Goal: Task Accomplishment & Management: Manage account settings

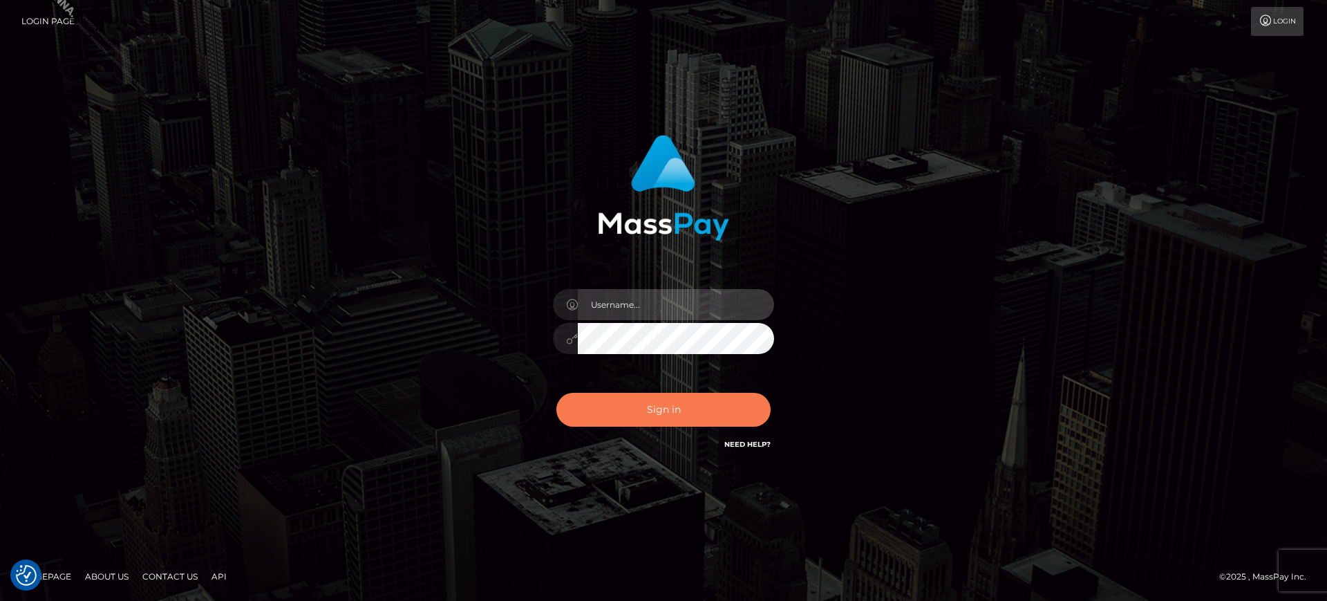
type input "marianne.B2S"
click at [652, 411] on button "Sign in" at bounding box center [663, 410] width 214 height 34
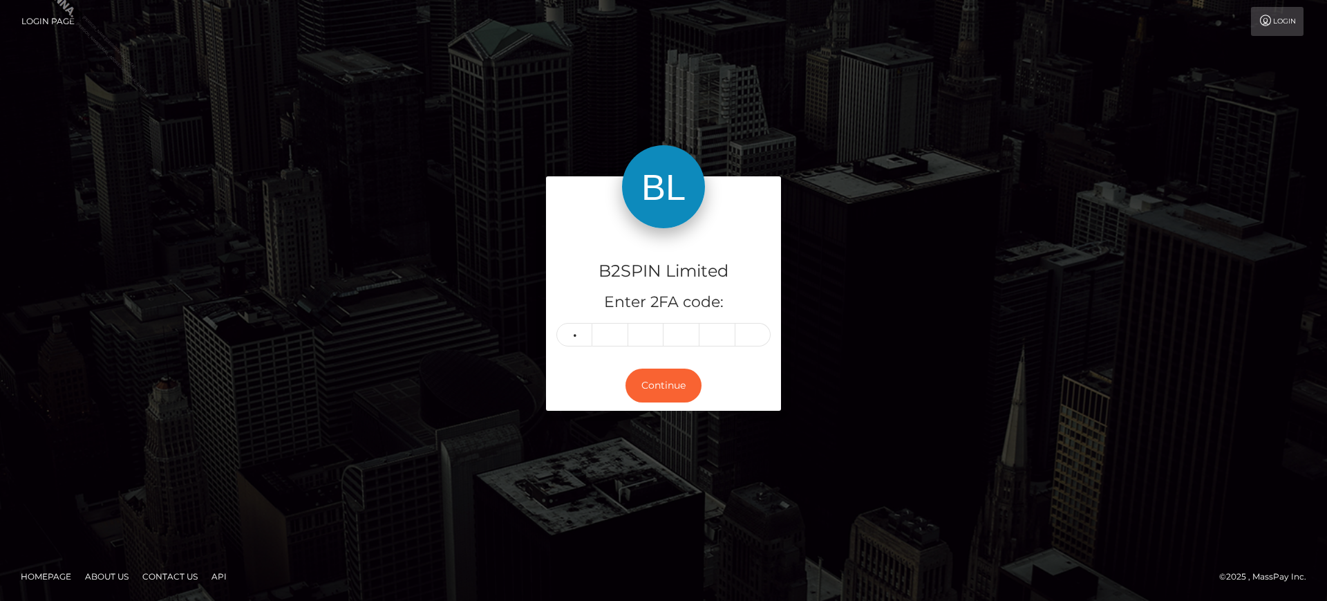
type input "4"
type input "7"
type input "2"
type input "8"
type input "5"
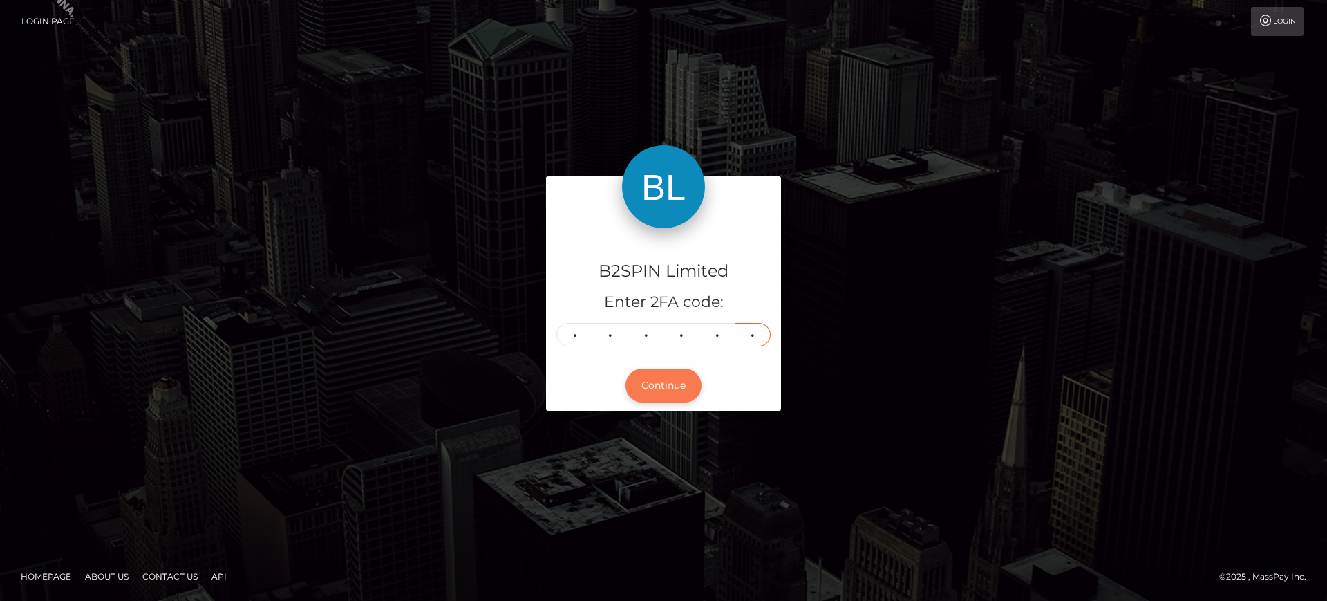
type input "7"
click at [671, 378] on button "Continue" at bounding box center [663, 385] width 76 height 34
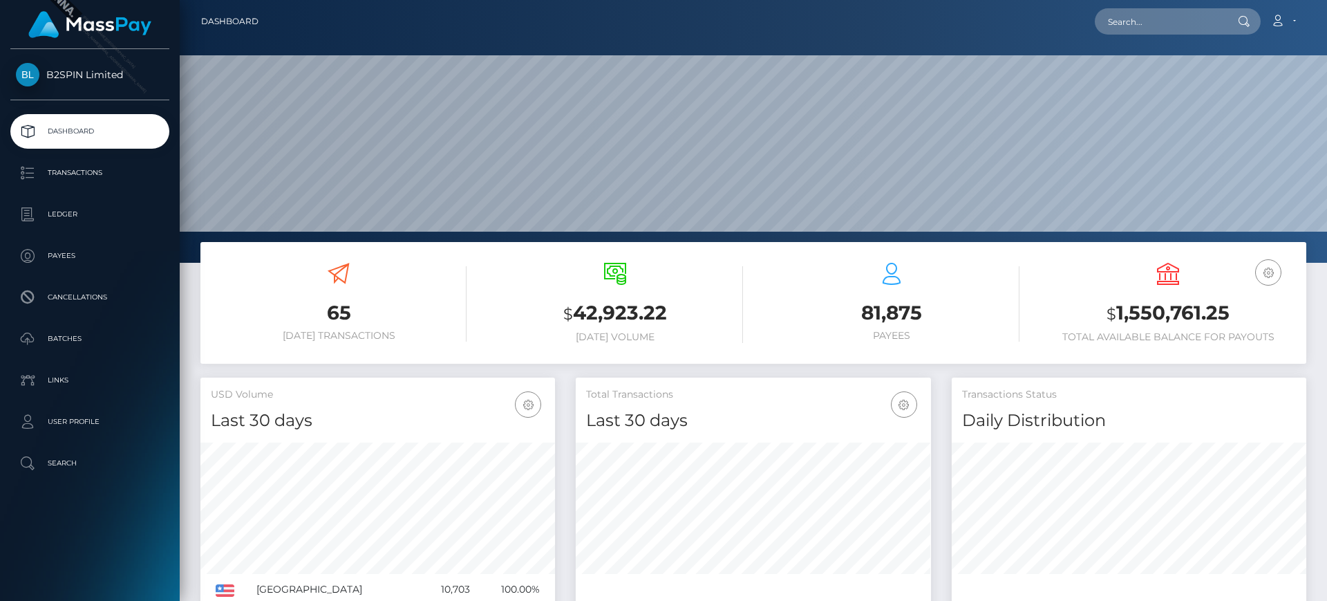
scroll to position [245, 355]
click at [149, 164] on p "Transactions" at bounding box center [90, 172] width 148 height 21
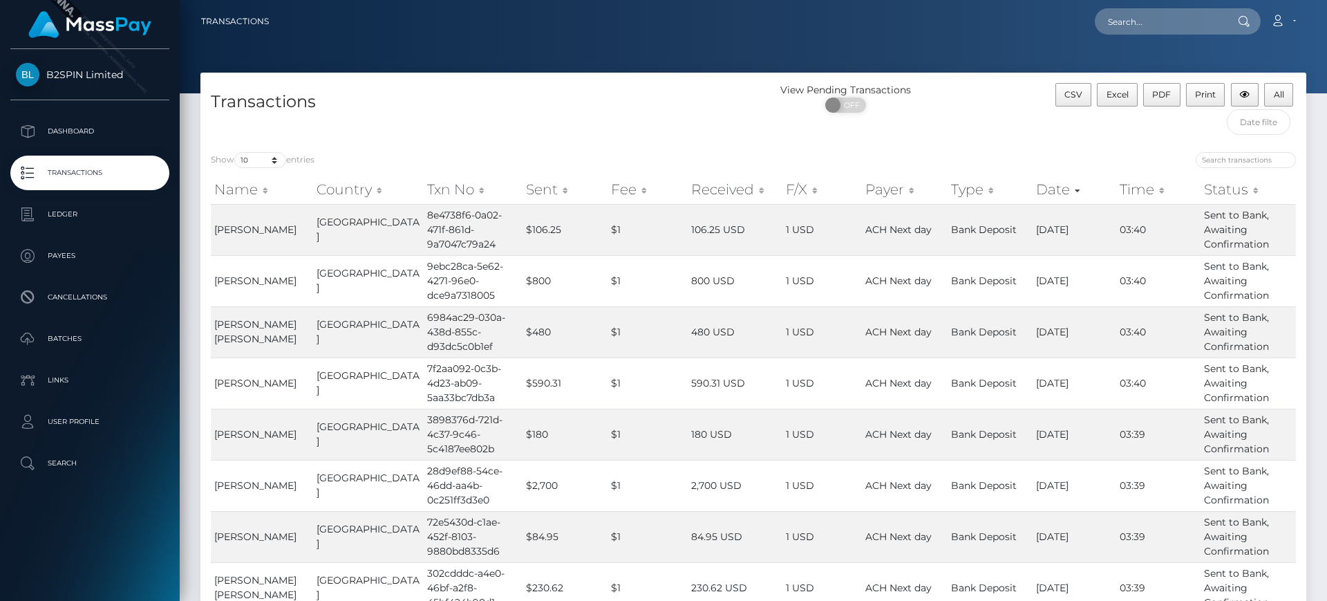
click at [682, 106] on h4 "Transactions" at bounding box center [477, 102] width 532 height 24
click at [701, 157] on div "Show 10 25 50 100 250 500 1,000 3,500 entries" at bounding box center [477, 161] width 532 height 19
click at [713, 142] on div "Show 10 25 50 100 250 500 1,000 3,500 entries Name Country Txn No Sent Fee Rece…" at bounding box center [753, 457] width 1106 height 630
click at [1260, 128] on input "text" at bounding box center [1259, 122] width 64 height 26
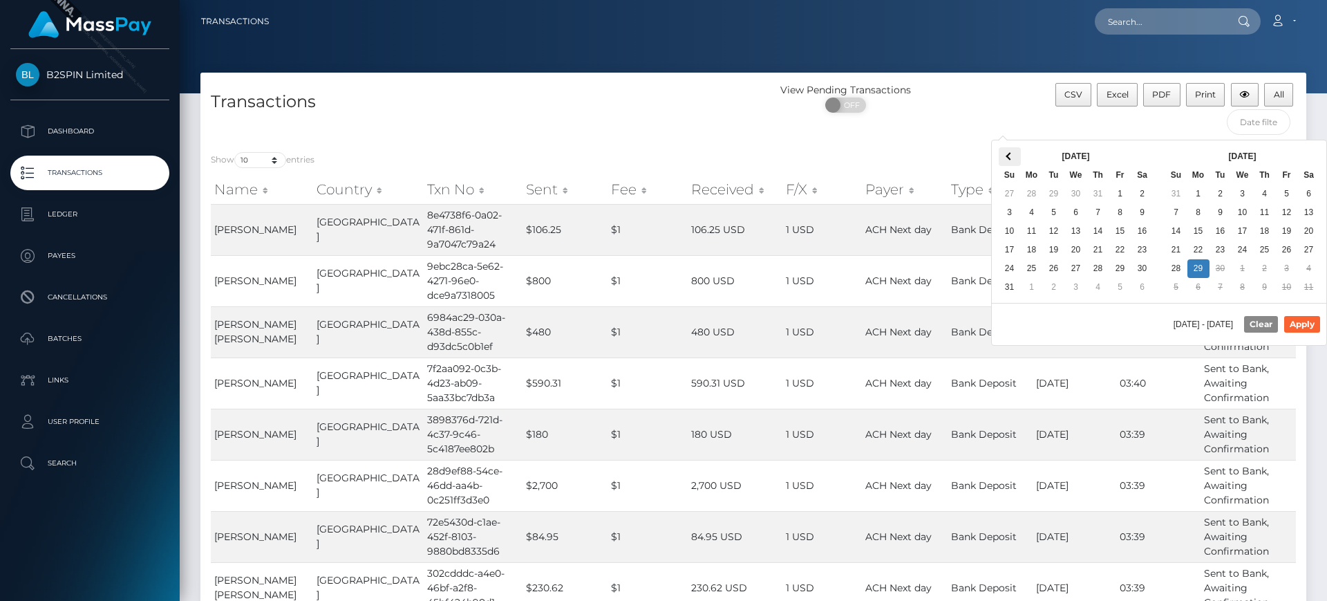
click at [1004, 152] on th at bounding box center [1010, 156] width 22 height 19
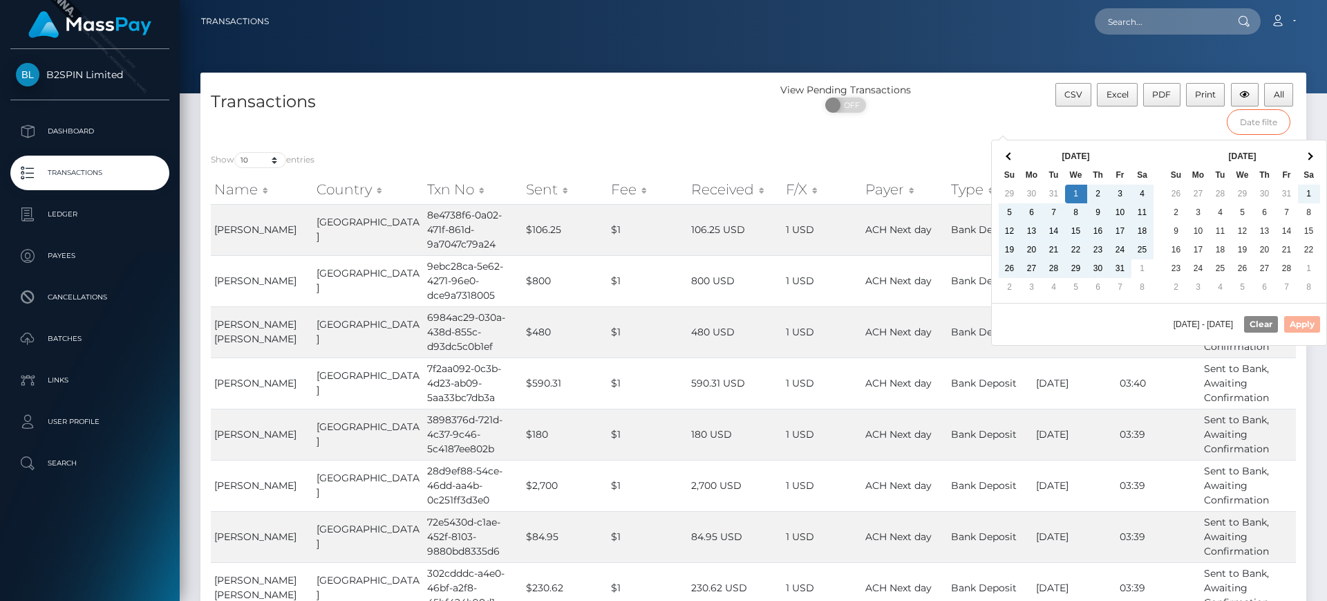
click at [1286, 127] on input "text" at bounding box center [1259, 122] width 64 height 26
click at [1277, 127] on input "text" at bounding box center [1259, 122] width 64 height 26
click at [1162, 131] on div "CSV Excel PDF Print All" at bounding box center [1168, 112] width 276 height 59
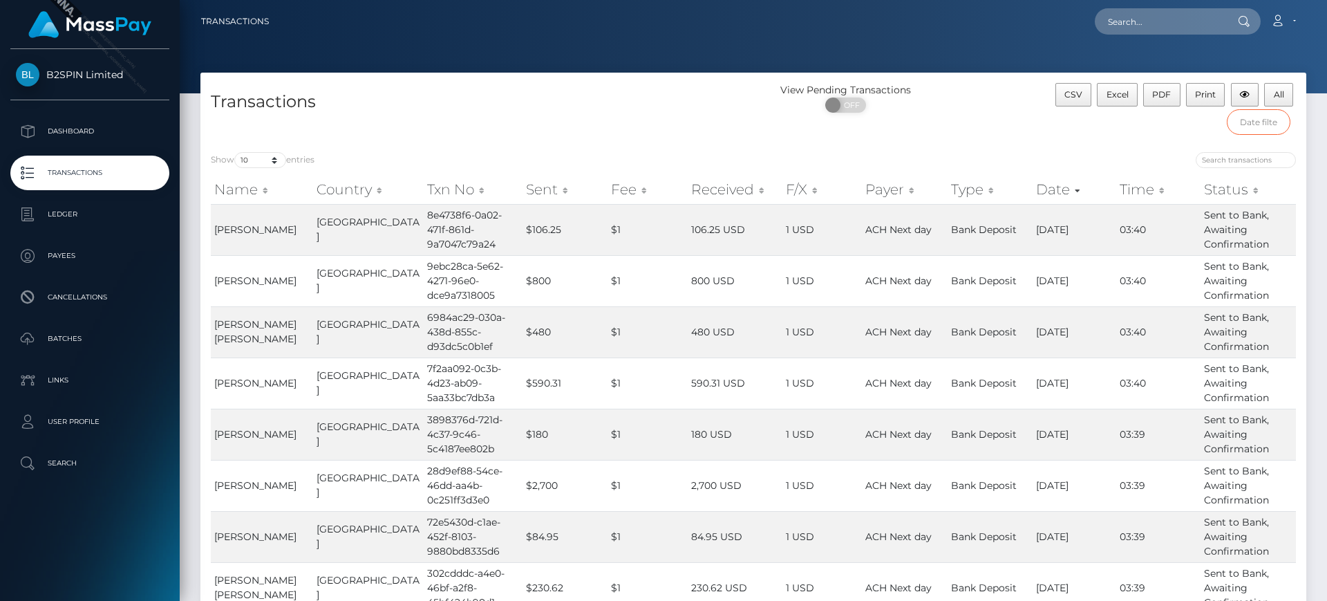
drag, startPoint x: 1230, startPoint y: 116, endPoint x: 1243, endPoint y: 124, distance: 14.6
click at [1232, 116] on input "text" at bounding box center [1259, 122] width 64 height 26
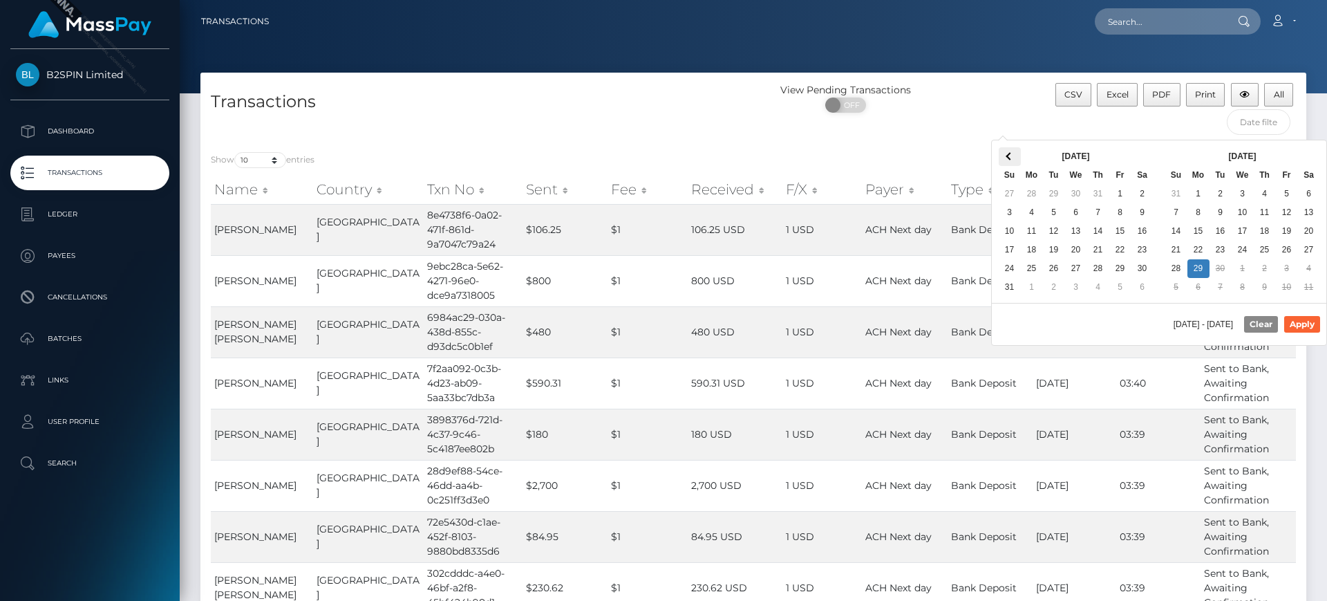
click at [1006, 152] on th at bounding box center [1010, 156] width 22 height 19
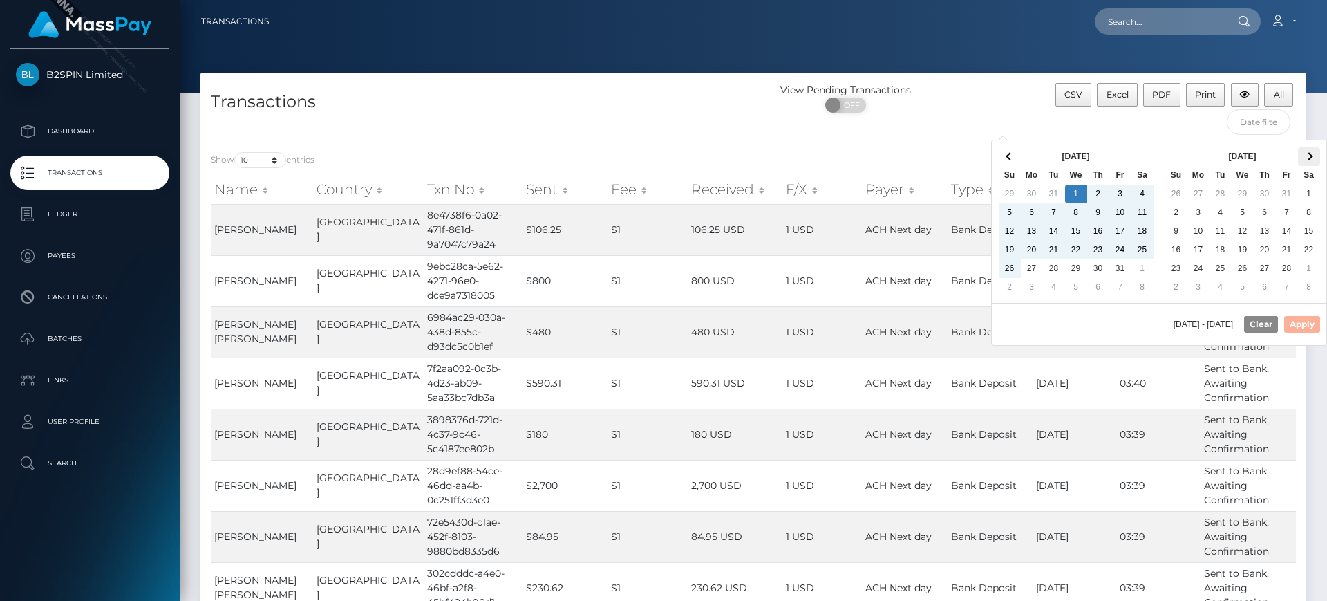
click at [1312, 158] on th at bounding box center [1309, 156] width 22 height 19
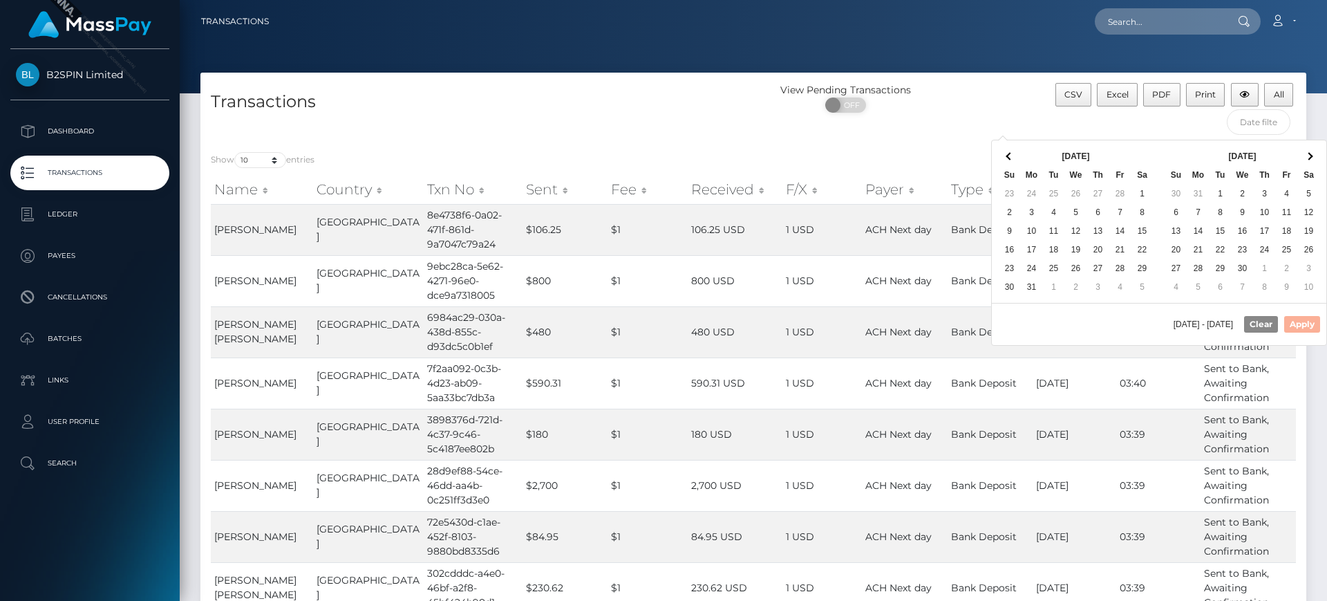
click at [1312, 158] on th at bounding box center [1309, 156] width 22 height 19
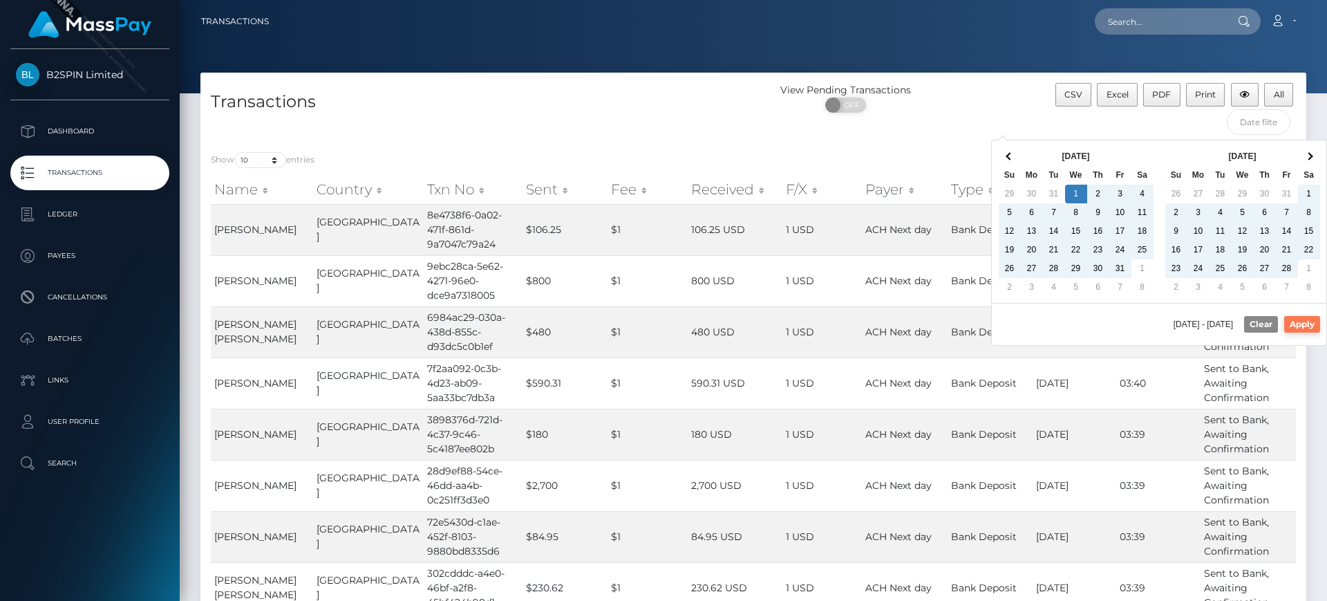
click at [1293, 323] on button "Apply" at bounding box center [1302, 324] width 36 height 17
type input "01/01/2025 - 09/29/2025"
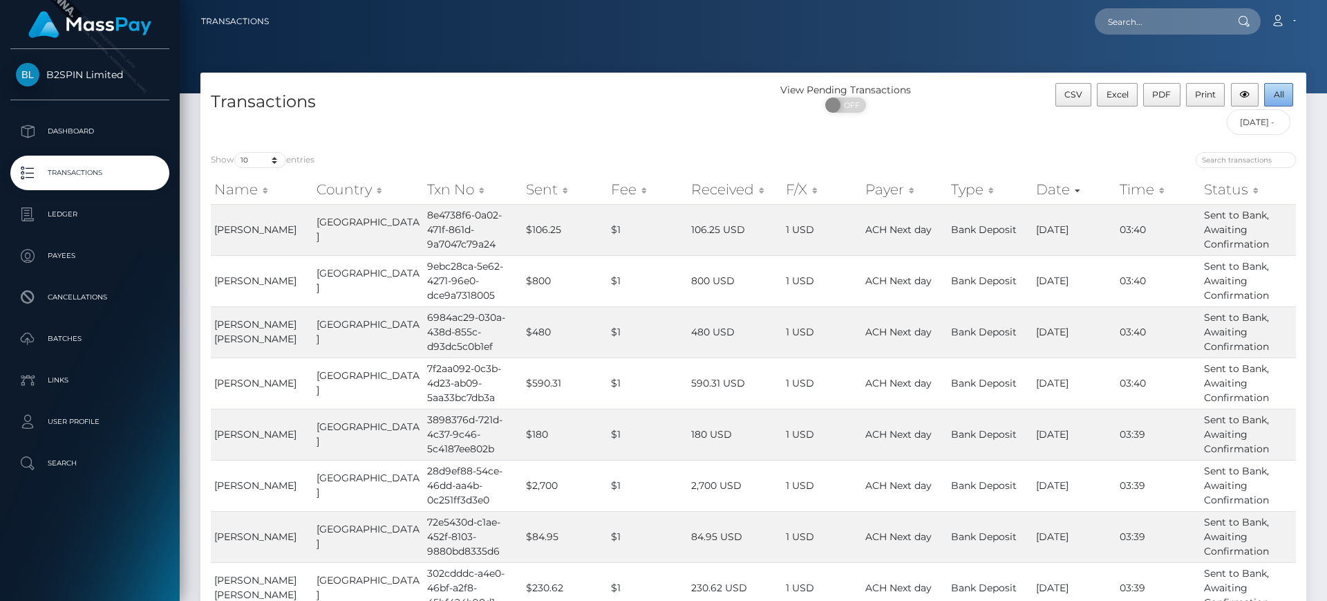
click at [1279, 97] on span "All" at bounding box center [1279, 94] width 10 height 10
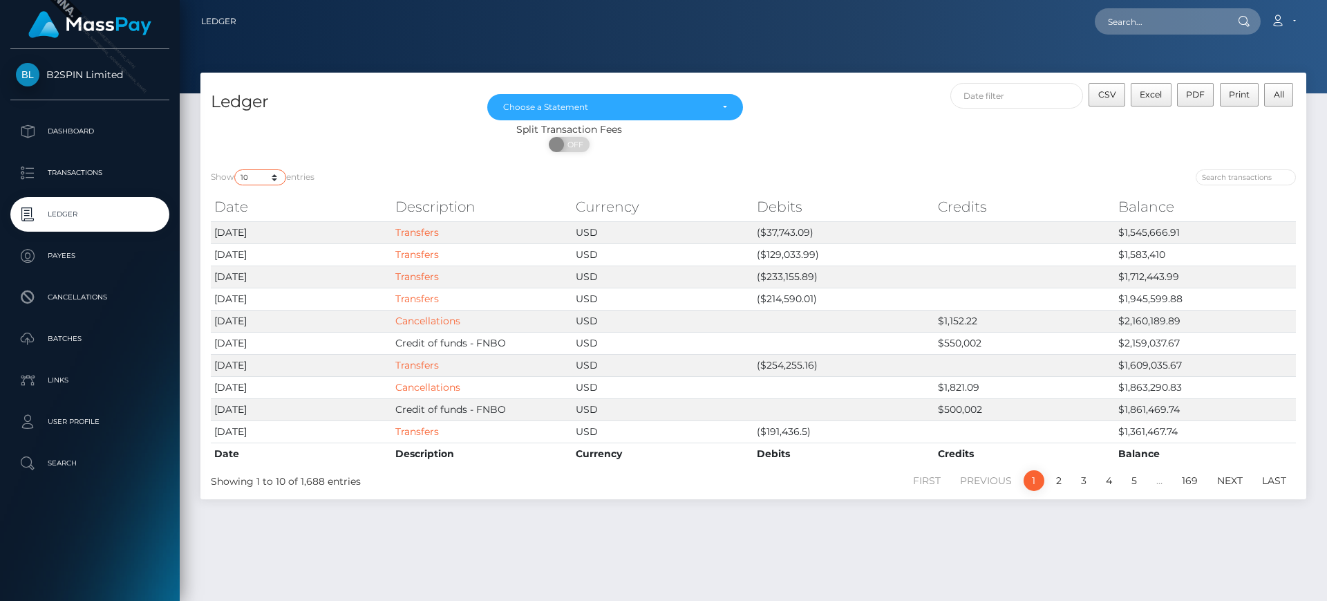
click at [278, 176] on select "10 25 50 100 250" at bounding box center [260, 177] width 52 height 16
select select "50"
click at [236, 169] on select "10 25 50 100 250" at bounding box center [260, 177] width 52 height 16
click at [1028, 187] on div at bounding box center [1030, 178] width 532 height 19
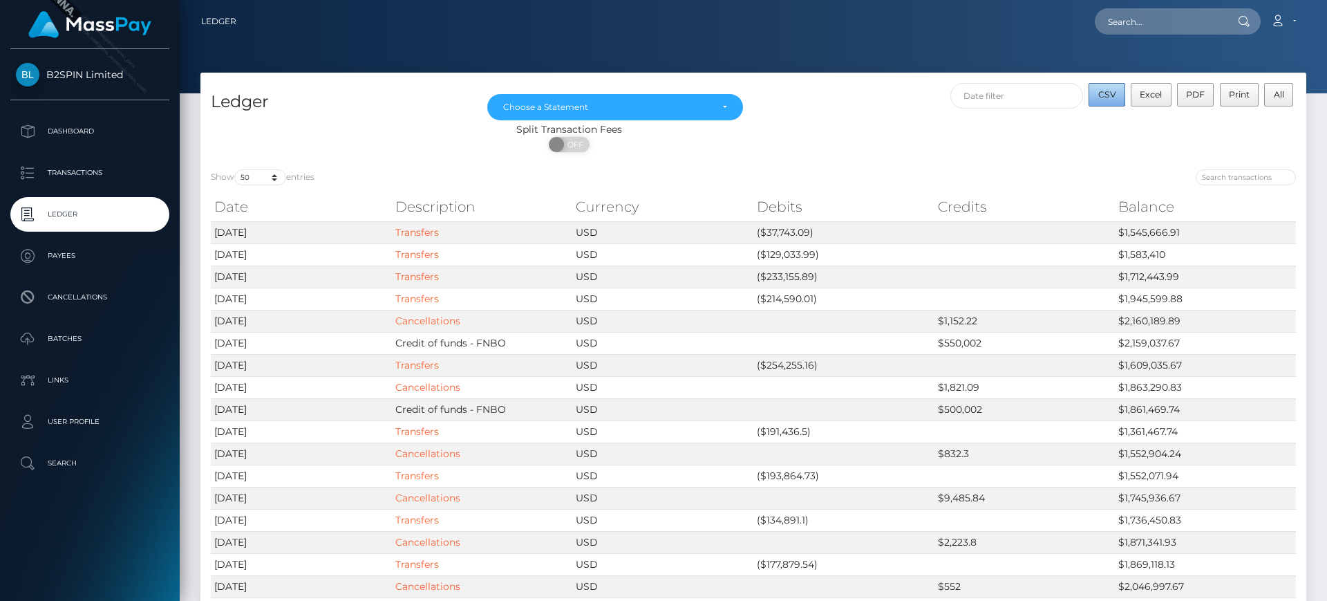
click at [1117, 97] on button "CSV" at bounding box center [1107, 94] width 37 height 23
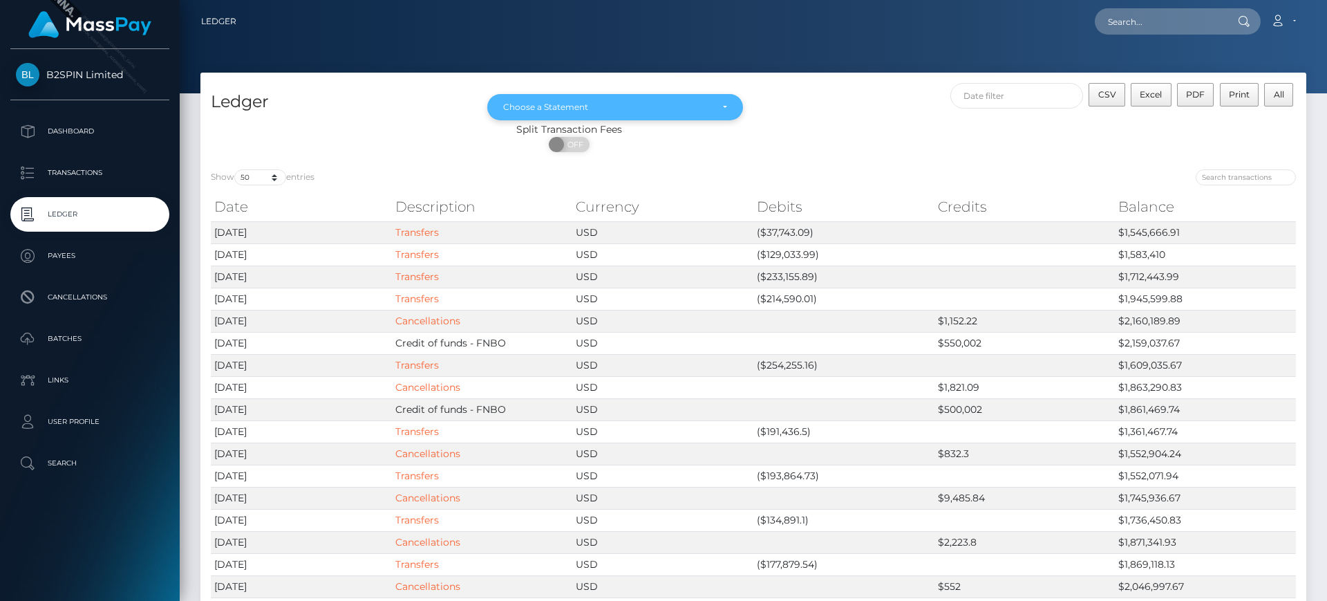
click at [702, 104] on div "Choose a Statement" at bounding box center [607, 107] width 208 height 11
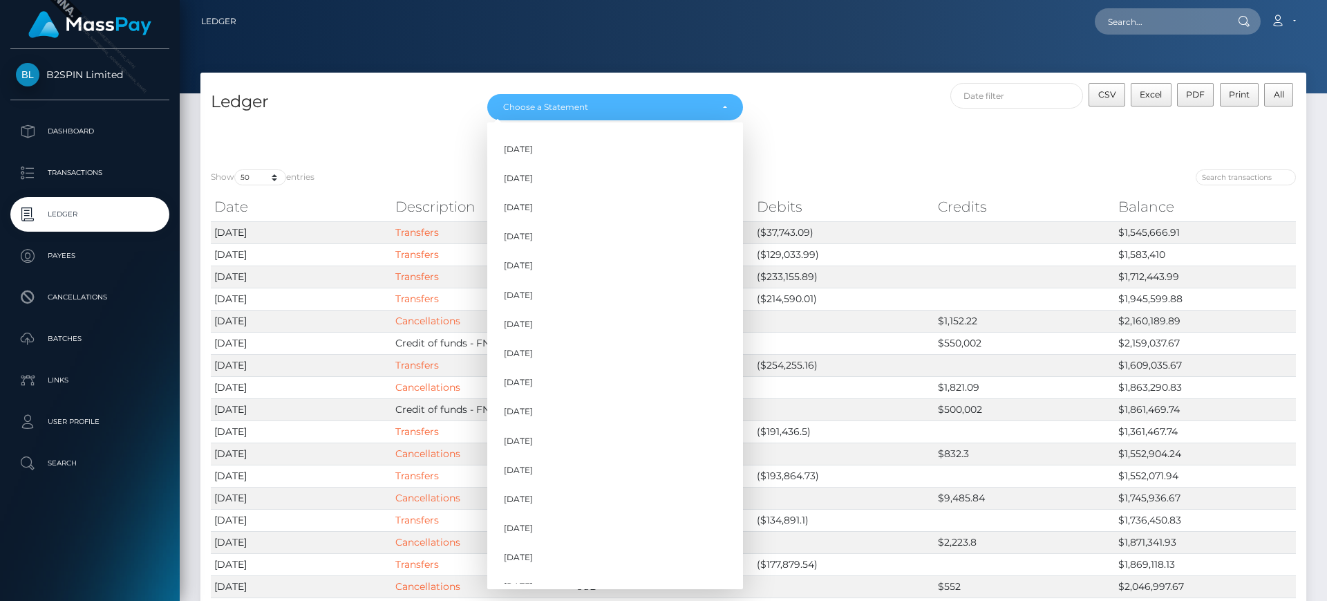
scroll to position [420, 0]
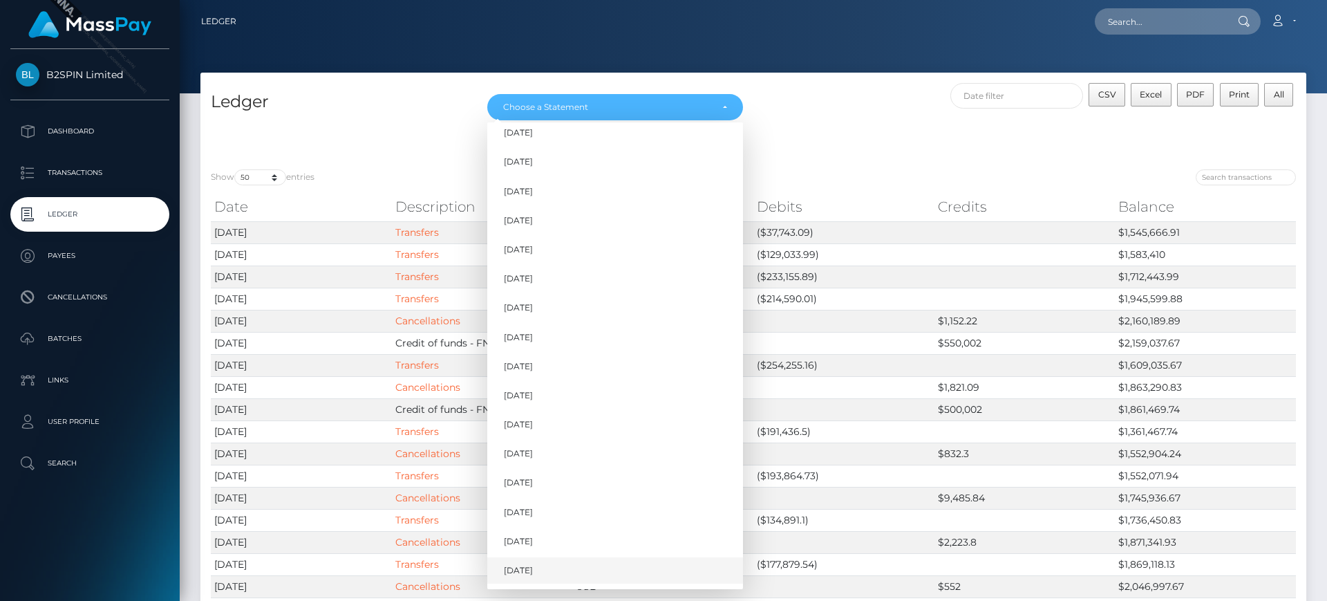
click at [634, 559] on link "Sep 2025" at bounding box center [615, 571] width 256 height 26
select select "Sep 2025"
